Goal: Transaction & Acquisition: Purchase product/service

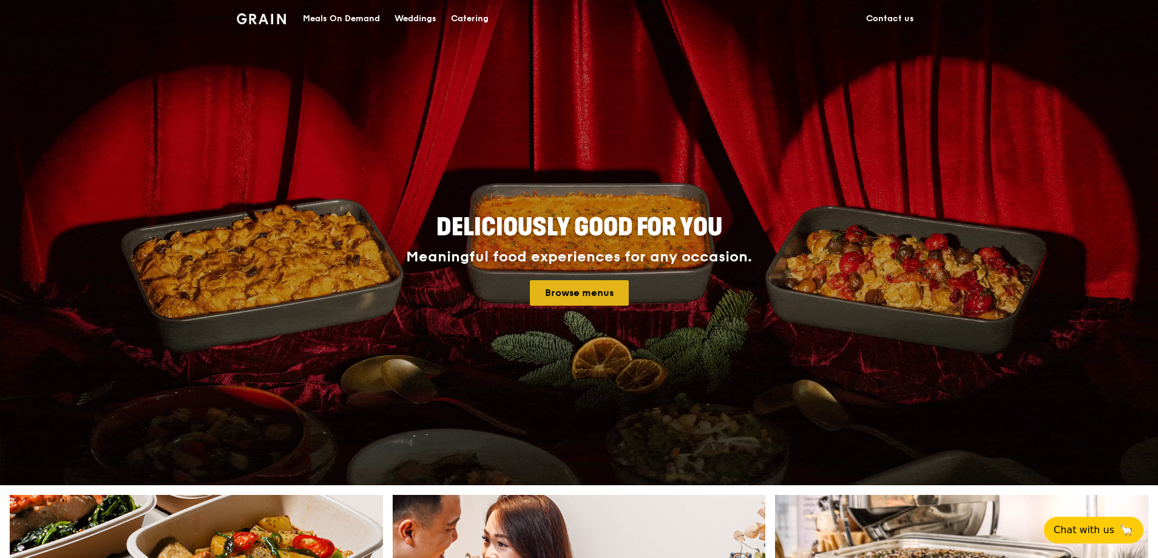
click at [607, 286] on link "Browse menus" at bounding box center [579, 292] width 99 height 25
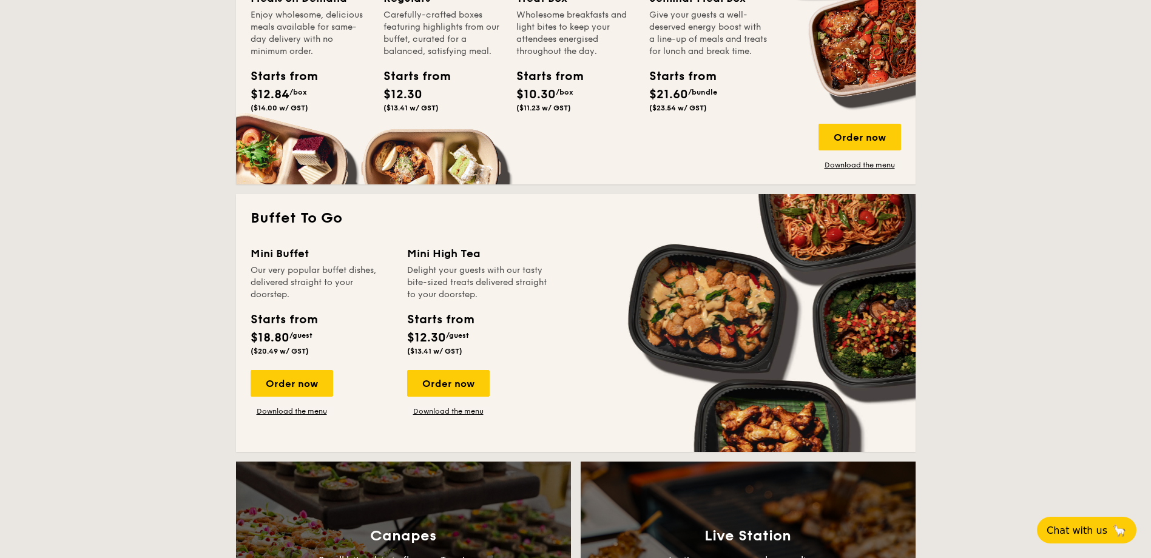
scroll to position [910, 0]
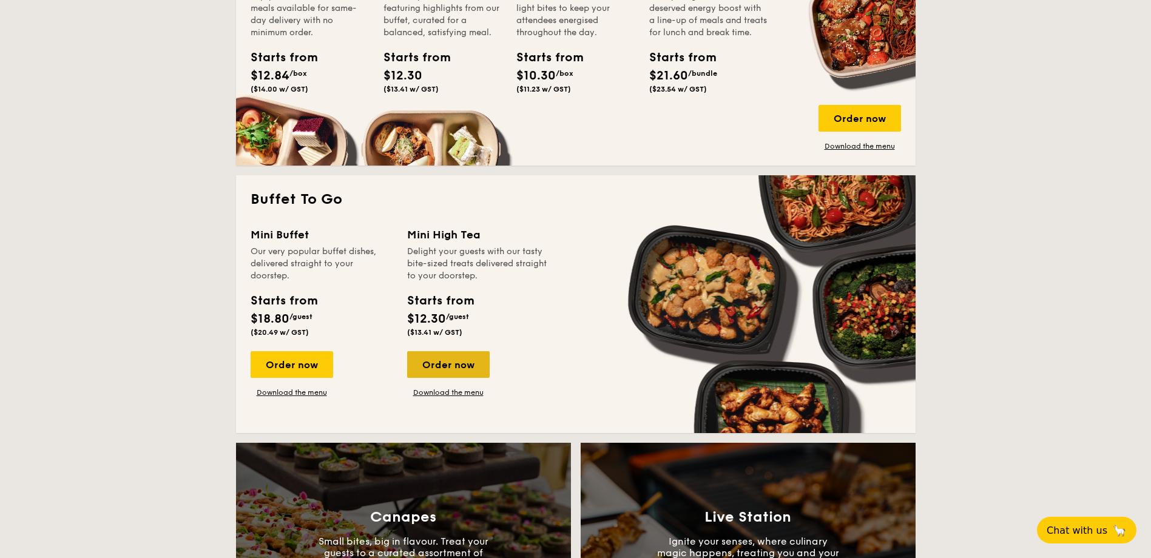
click at [442, 368] on div "Order now" at bounding box center [448, 364] width 83 height 27
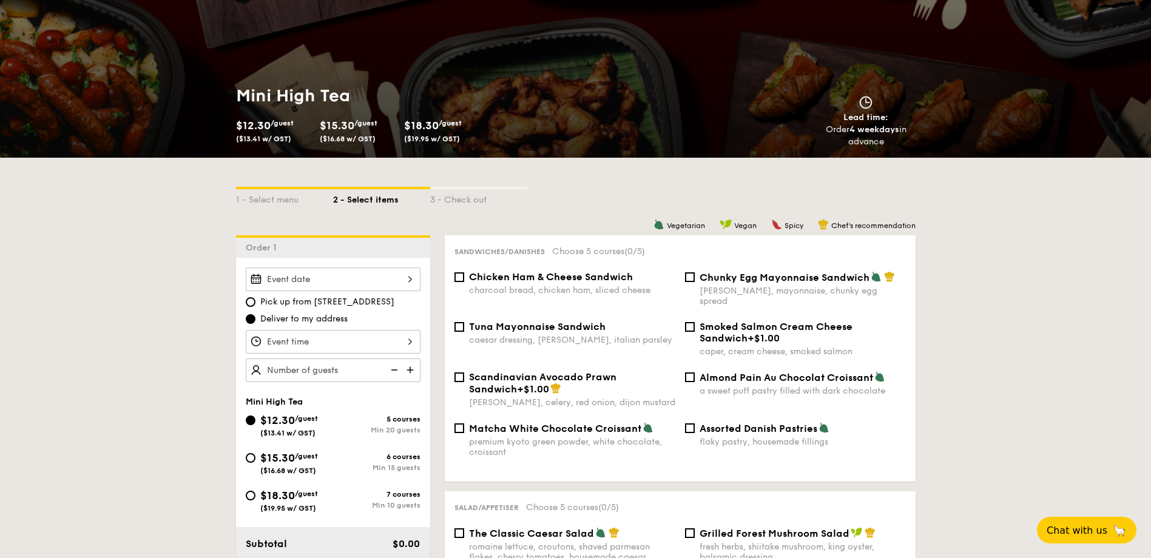
scroll to position [121, 0]
